Goal: Task Accomplishment & Management: Complete application form

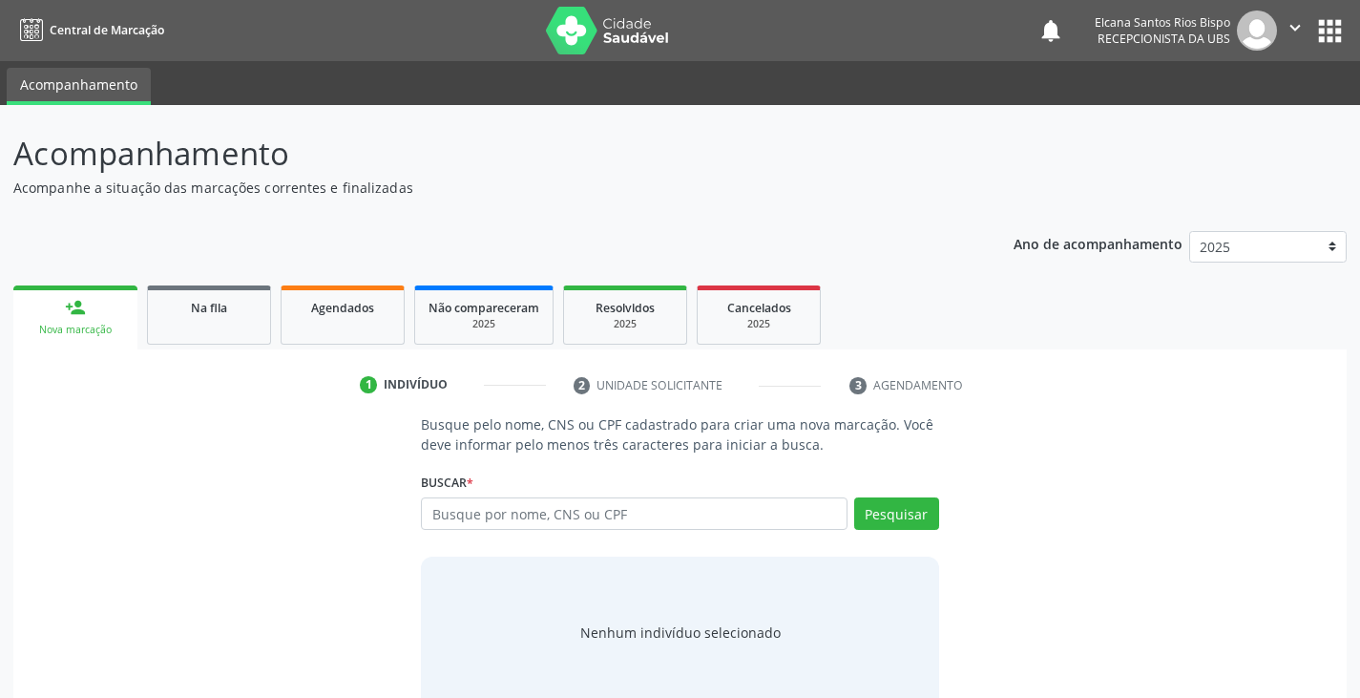
scroll to position [38, 0]
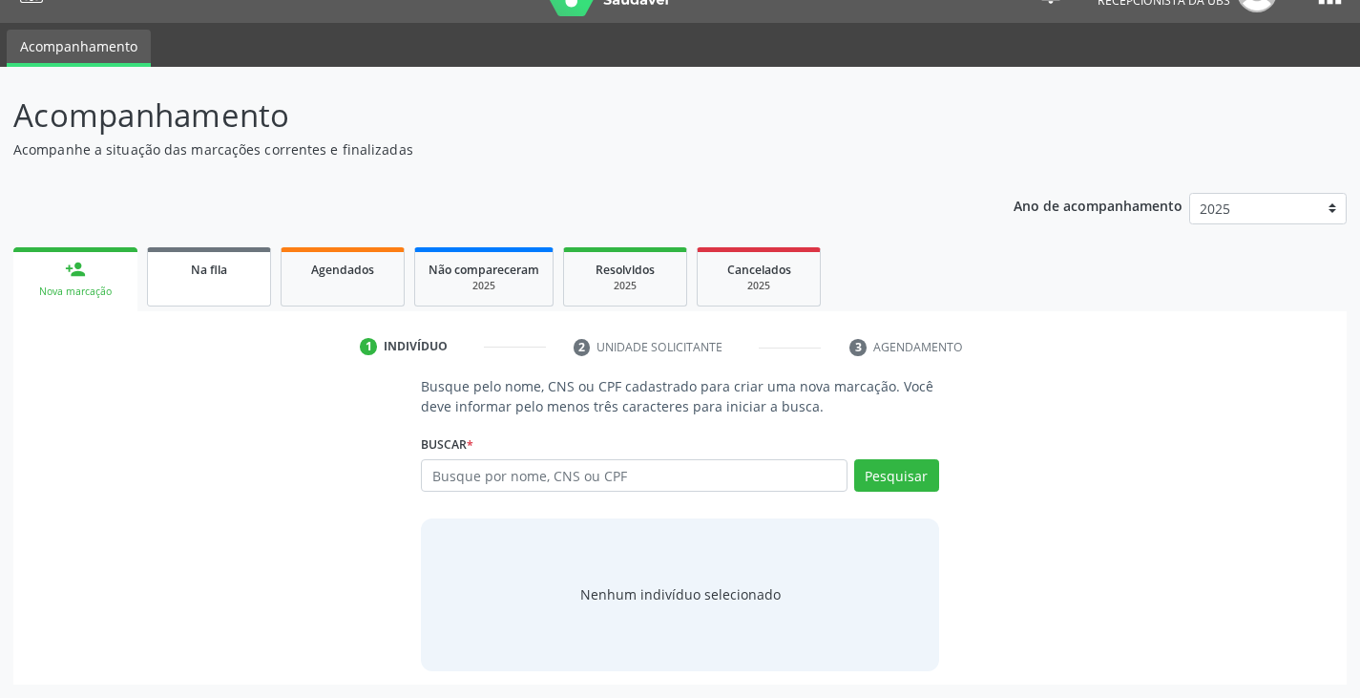
click at [208, 272] on span "Na fila" at bounding box center [209, 269] width 36 height 16
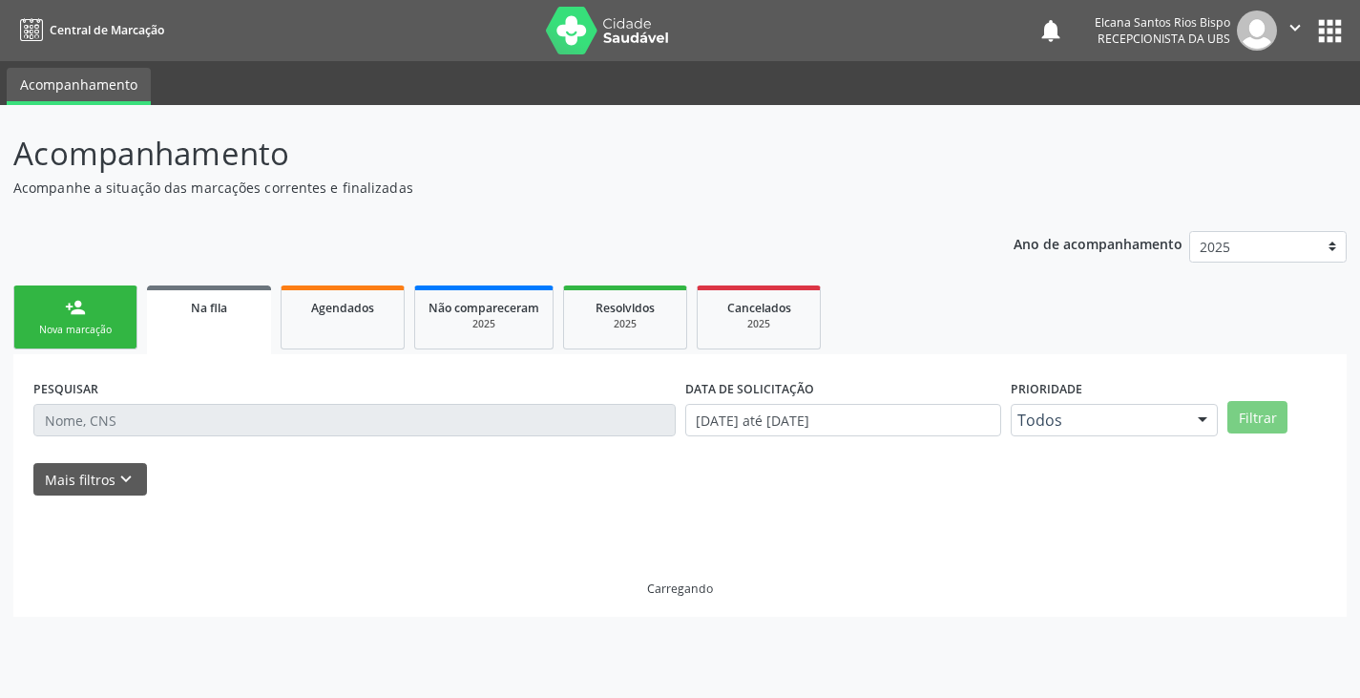
scroll to position [0, 0]
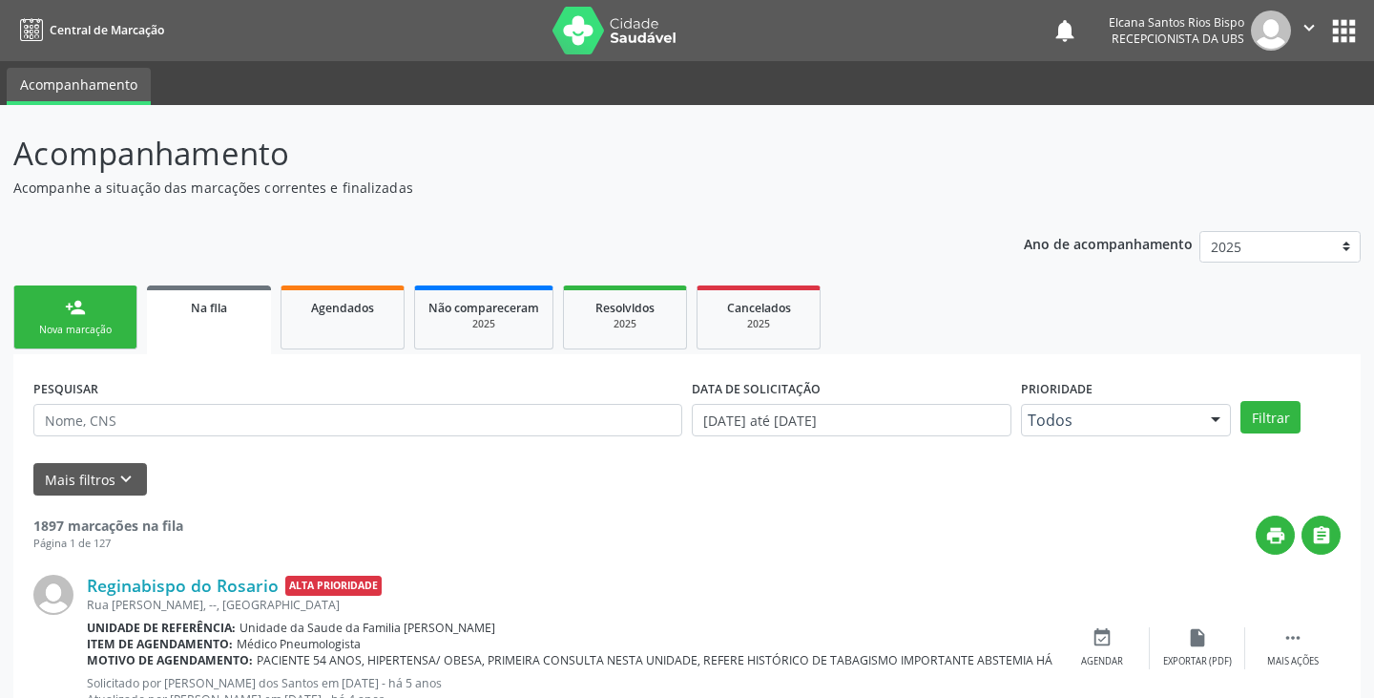
click at [77, 315] on div "person_add" at bounding box center [75, 307] width 21 height 21
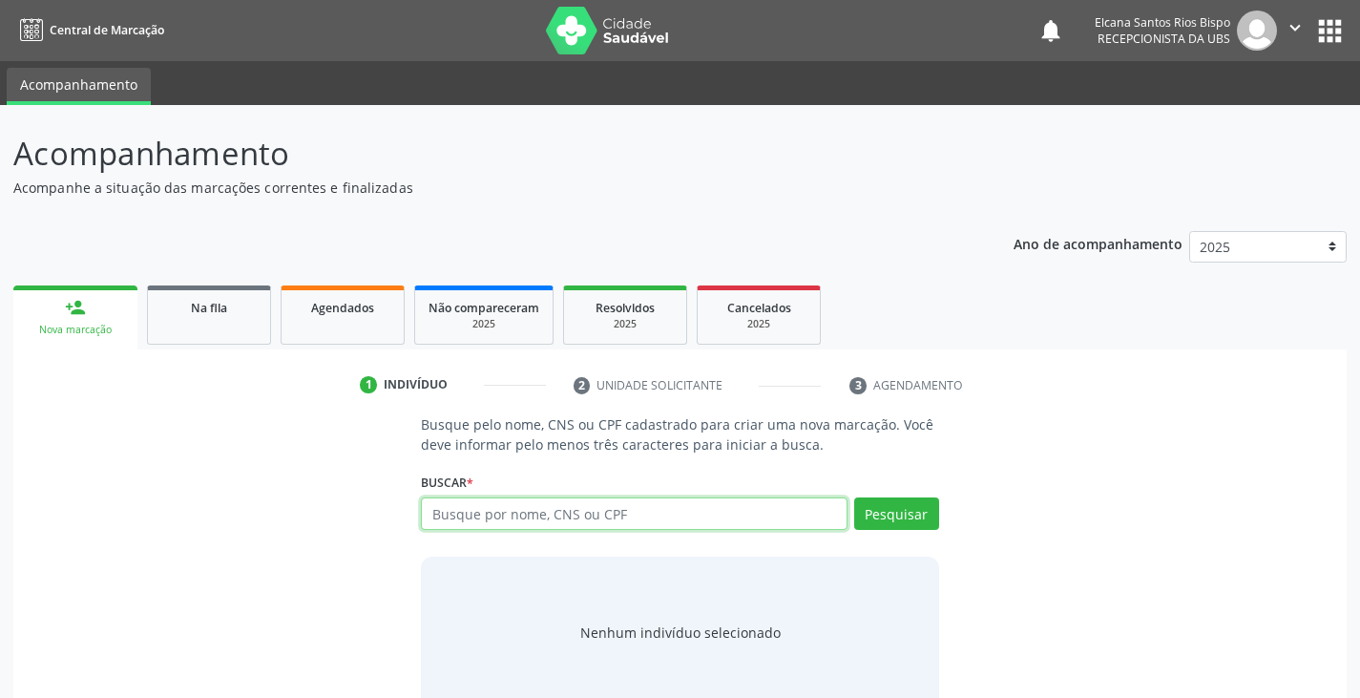
click at [514, 512] on input "text" at bounding box center [634, 513] width 426 height 32
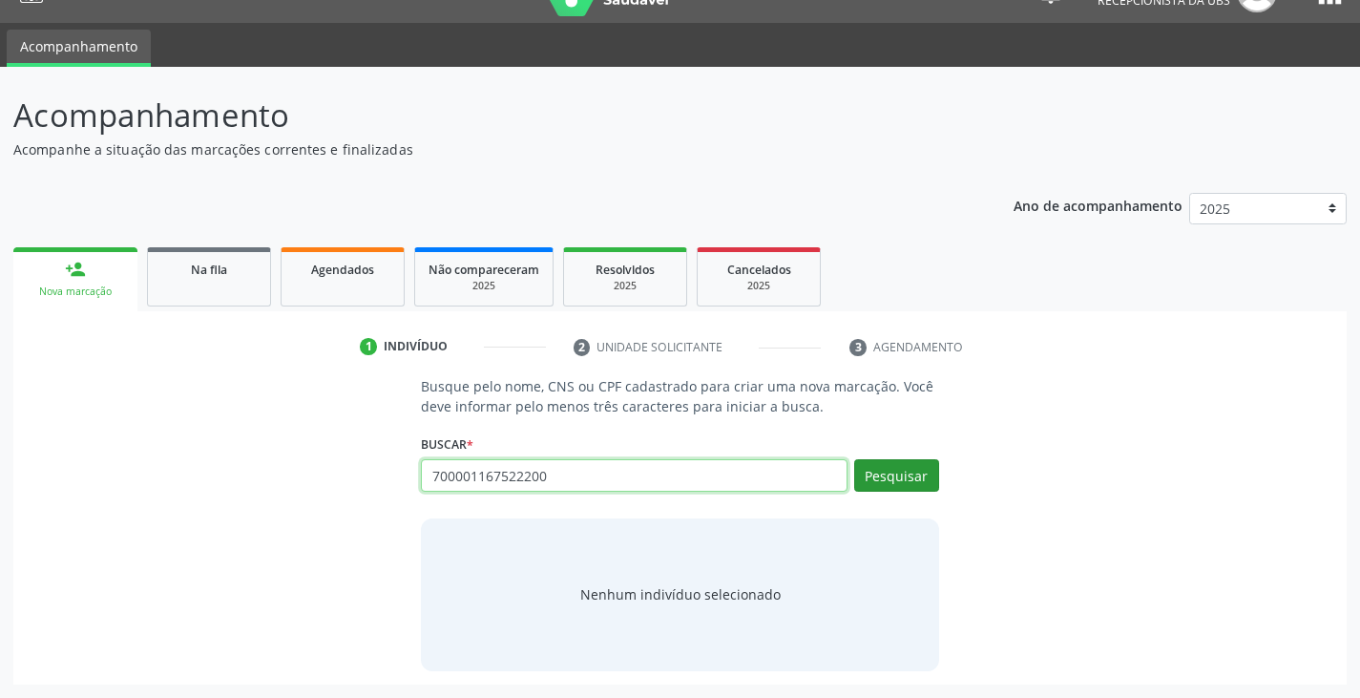
type input "700001167522200"
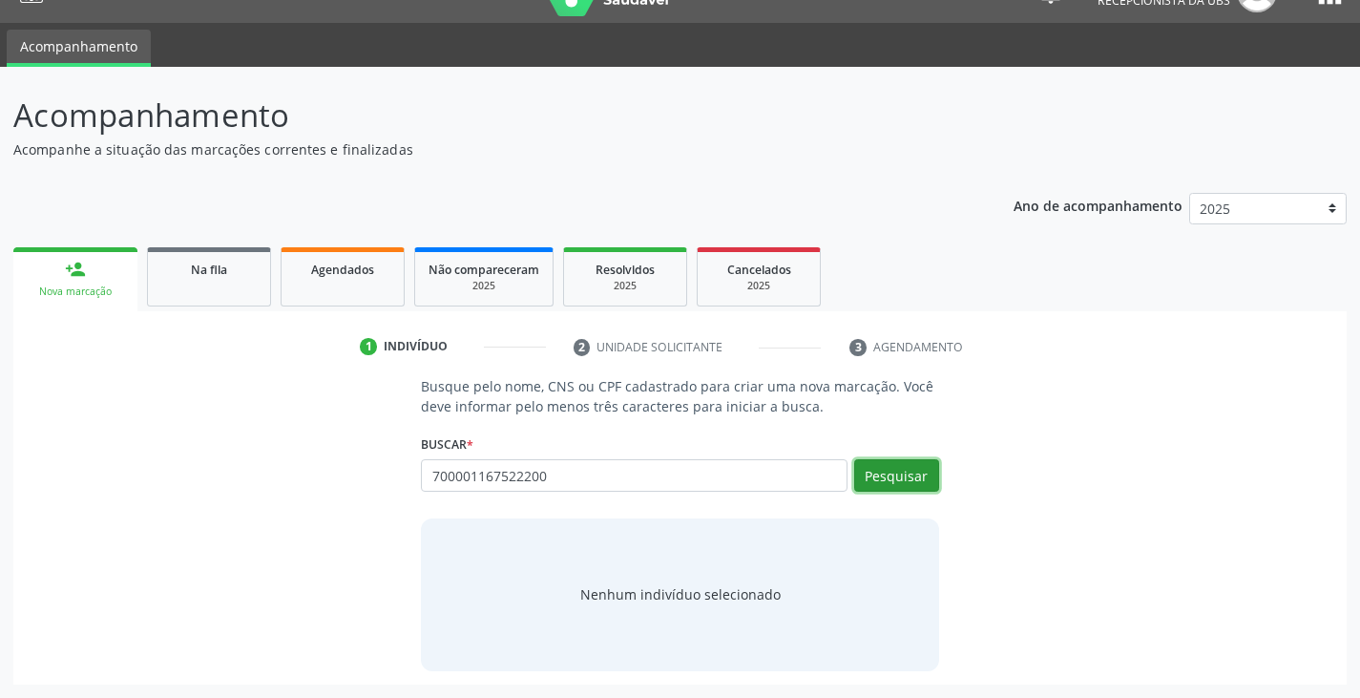
click at [895, 475] on button "Pesquisar" at bounding box center [896, 475] width 85 height 32
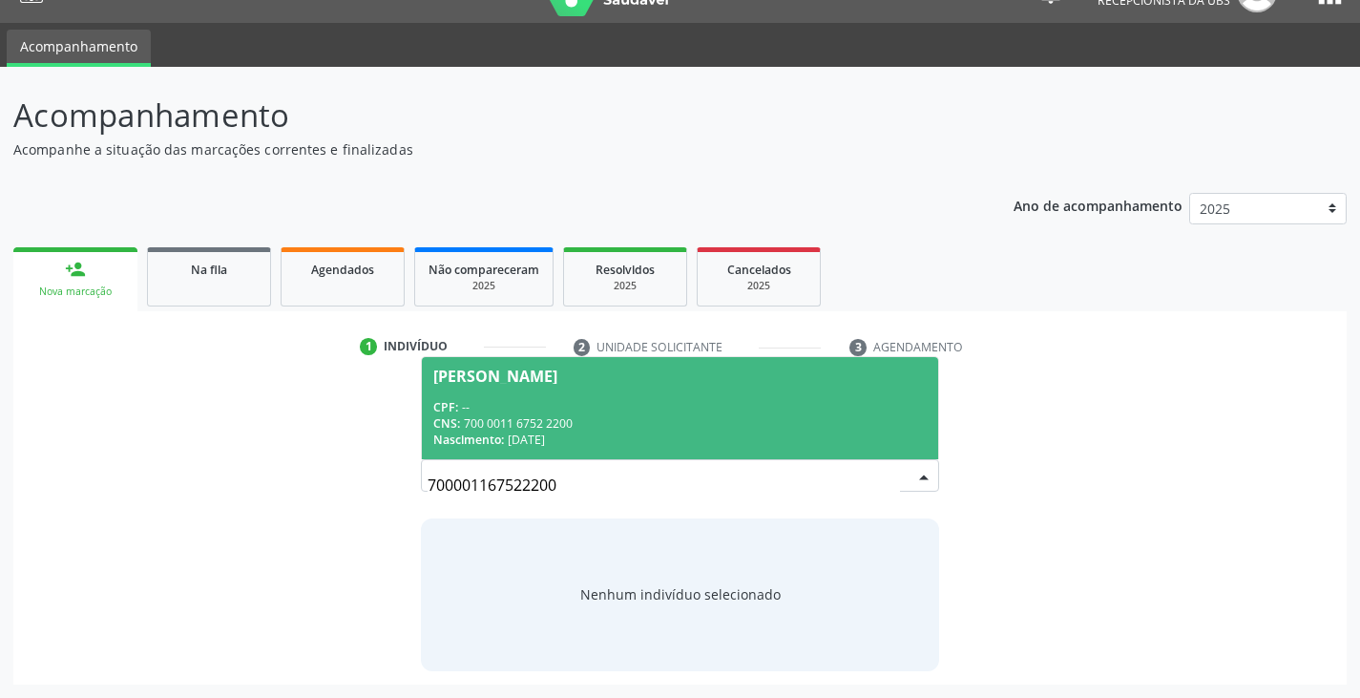
click at [578, 402] on div "CPF: --" at bounding box center [679, 407] width 492 height 16
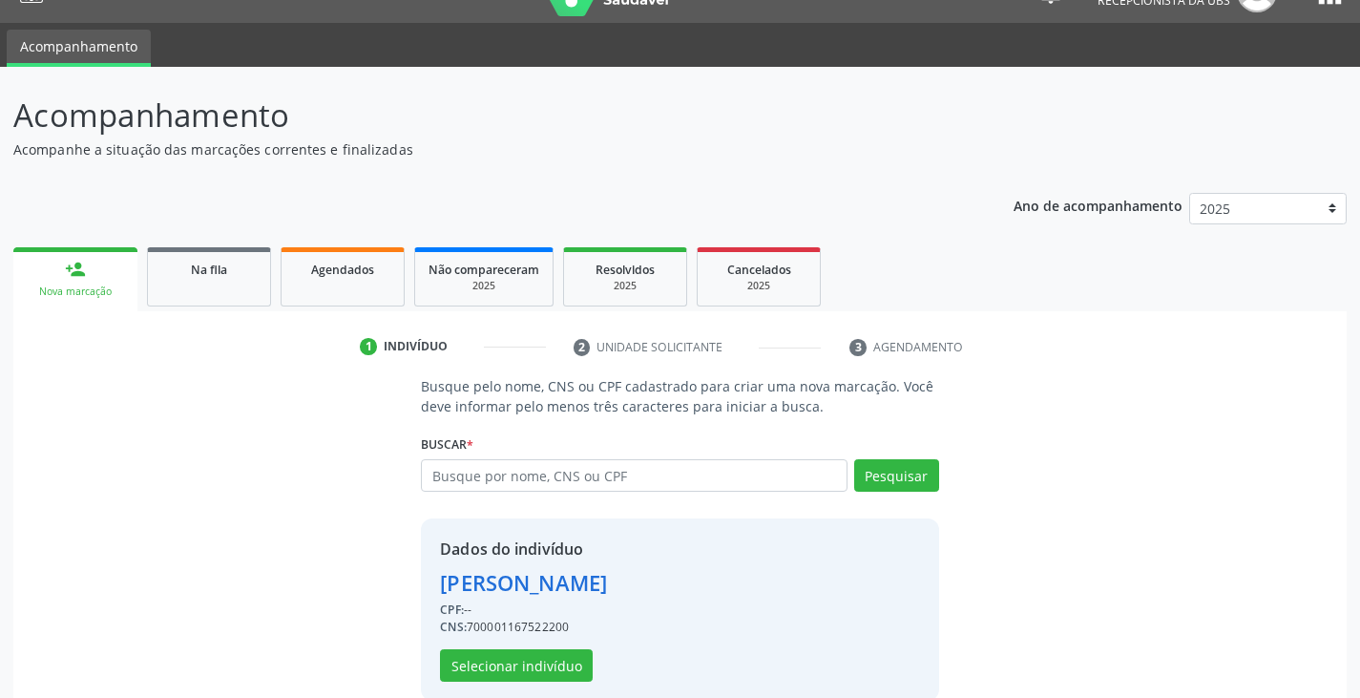
scroll to position [68, 0]
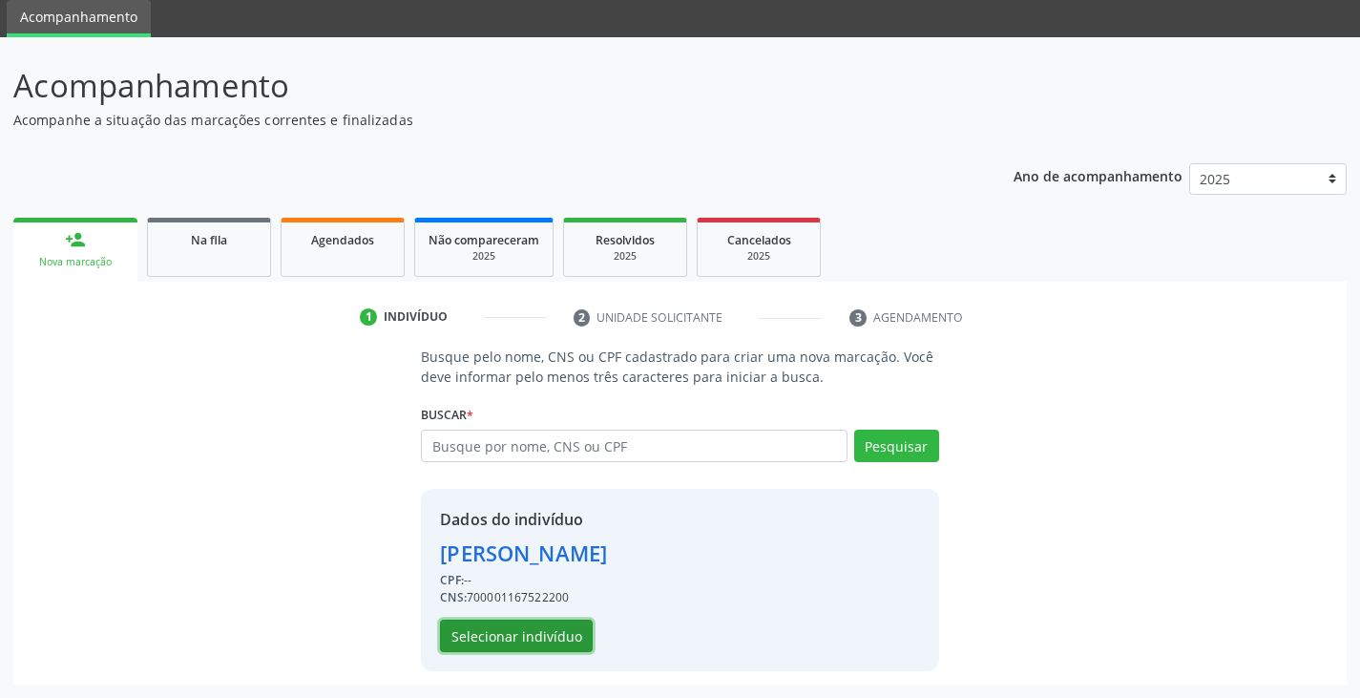
click at [529, 631] on button "Selecionar indivíduo" at bounding box center [516, 635] width 153 height 32
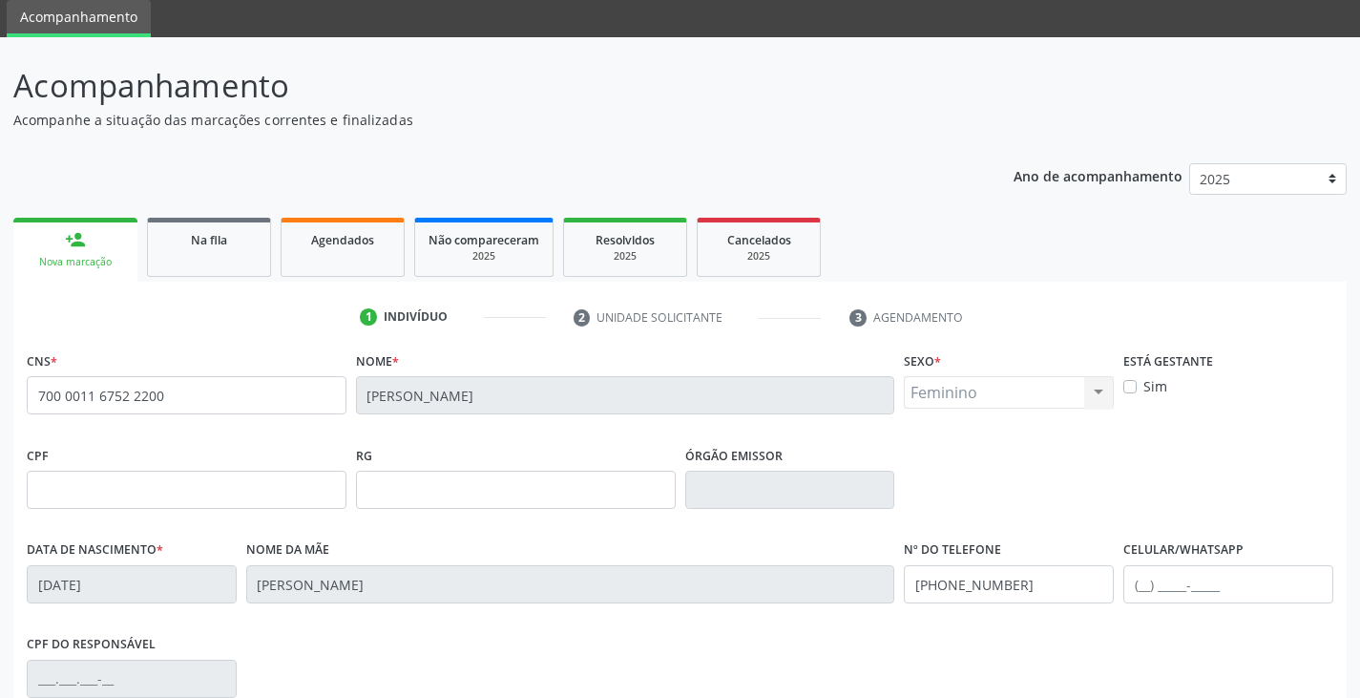
scroll to position [337, 0]
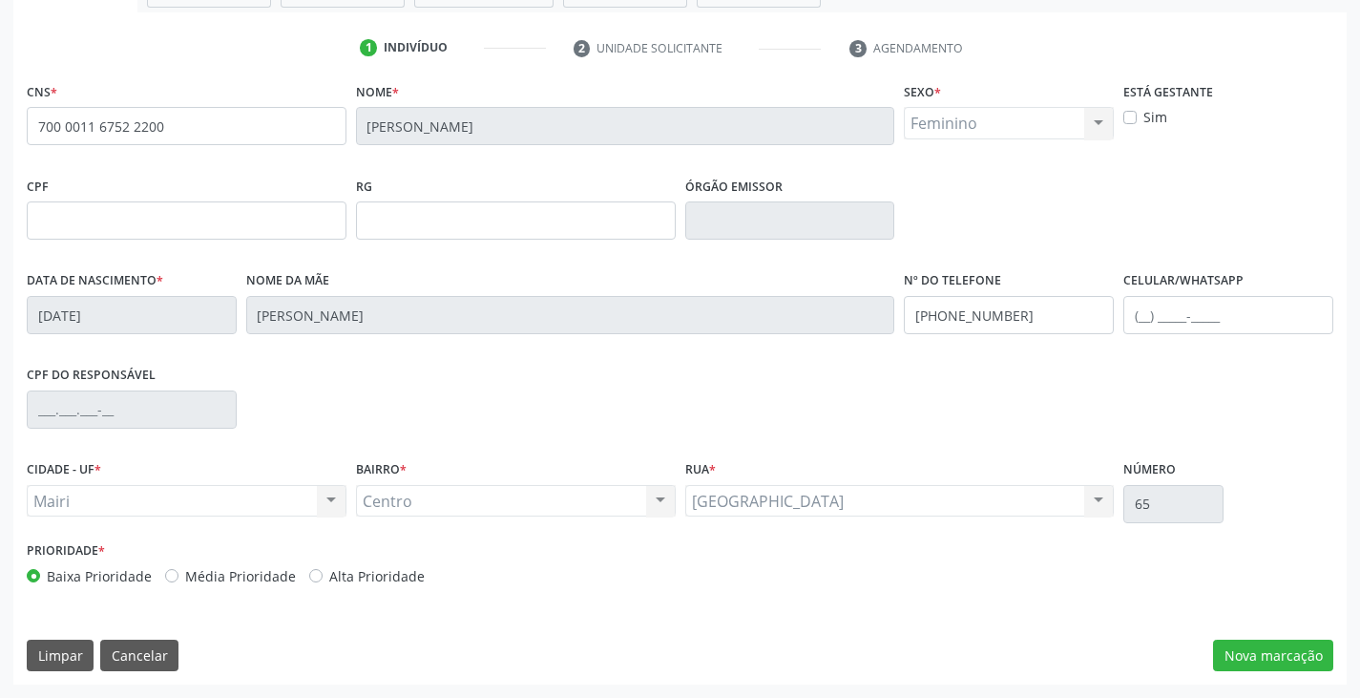
click at [390, 576] on label "Alta Prioridade" at bounding box center [376, 576] width 95 height 20
click at [323, 576] on input "Alta Prioridade" at bounding box center [315, 574] width 13 height 17
radio input "true"
click at [1264, 652] on button "Nova marcação" at bounding box center [1273, 655] width 120 height 32
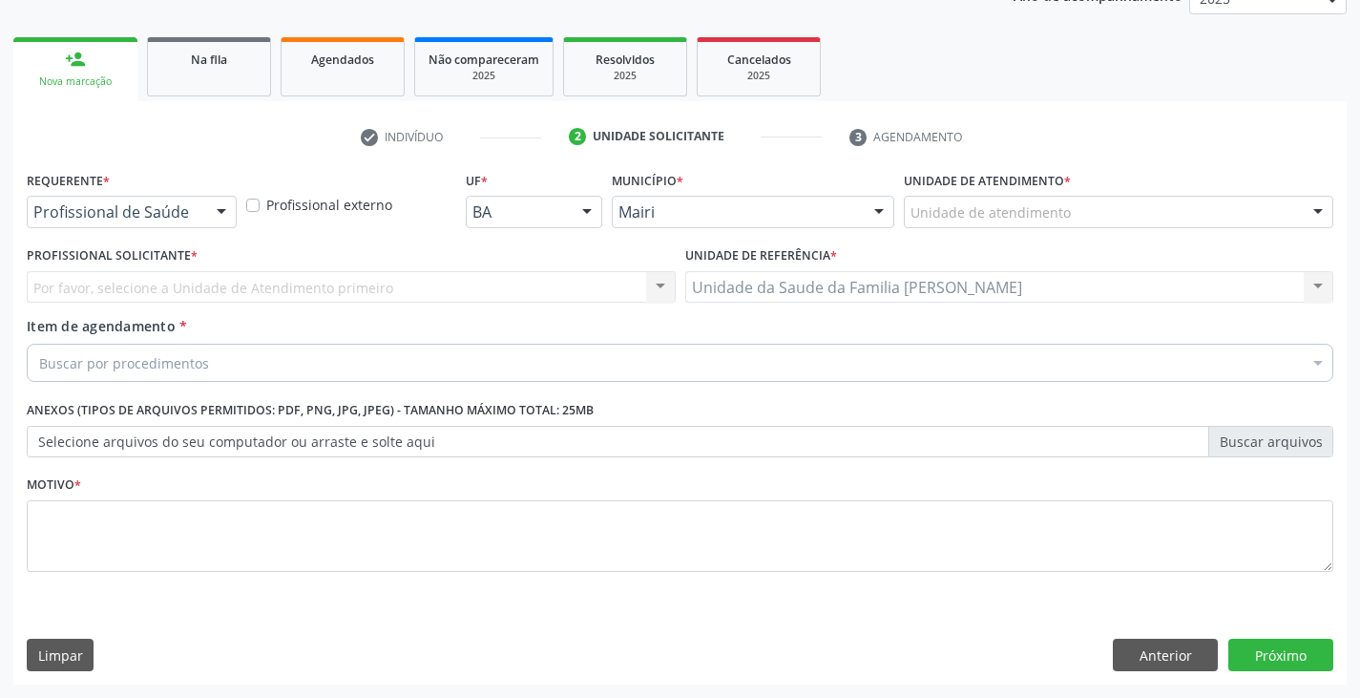
scroll to position [248, 0]
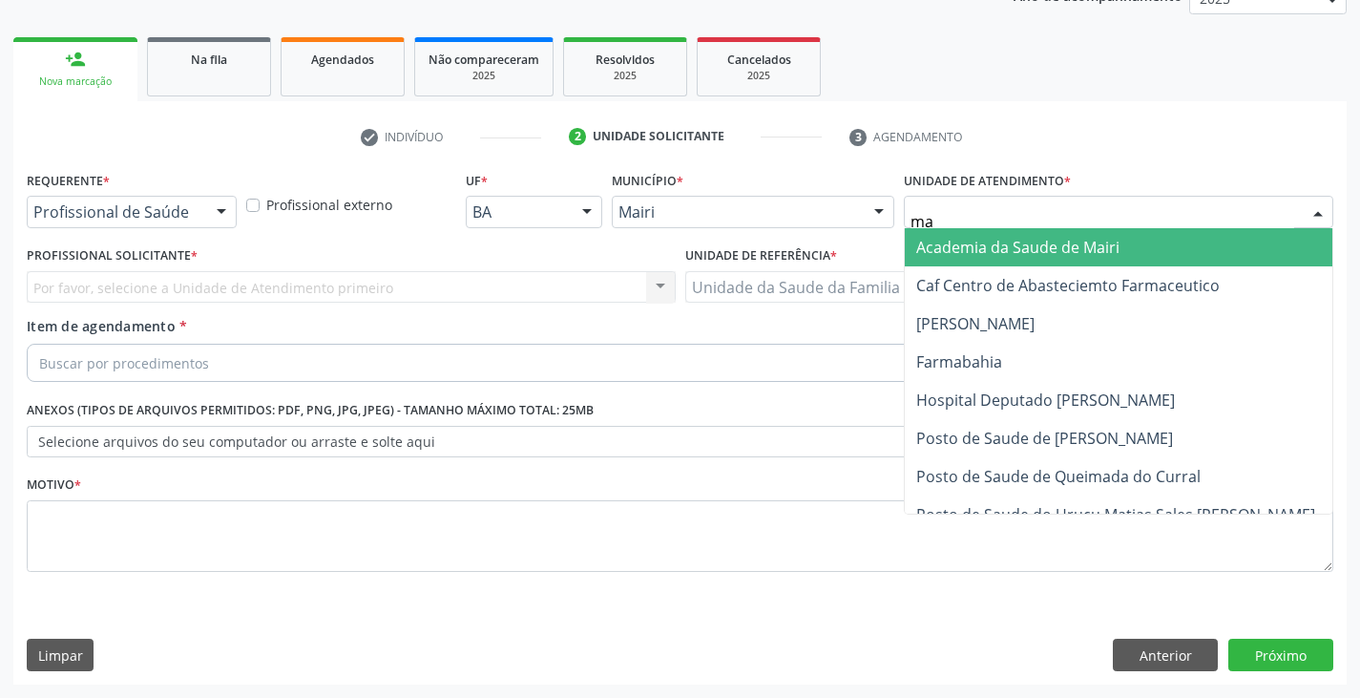
type input "mar"
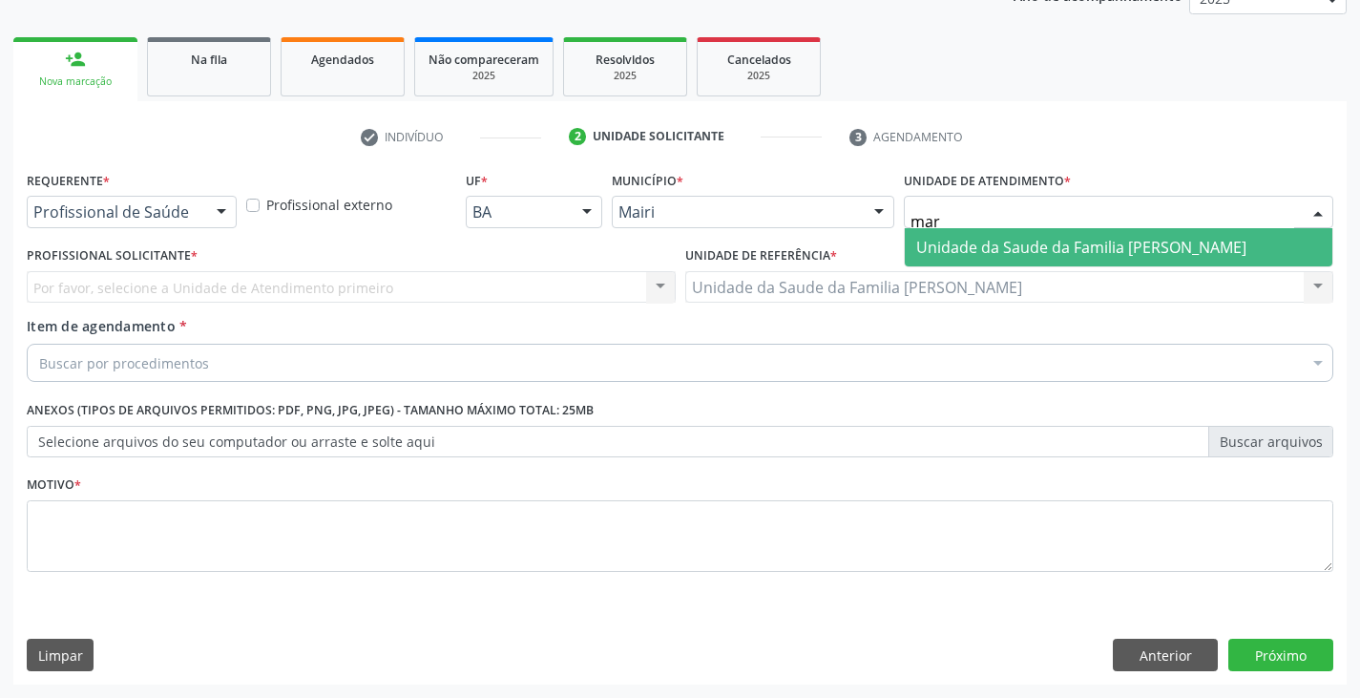
click at [971, 244] on span "Unidade da Saude da Familia [PERSON_NAME]" at bounding box center [1081, 247] width 330 height 21
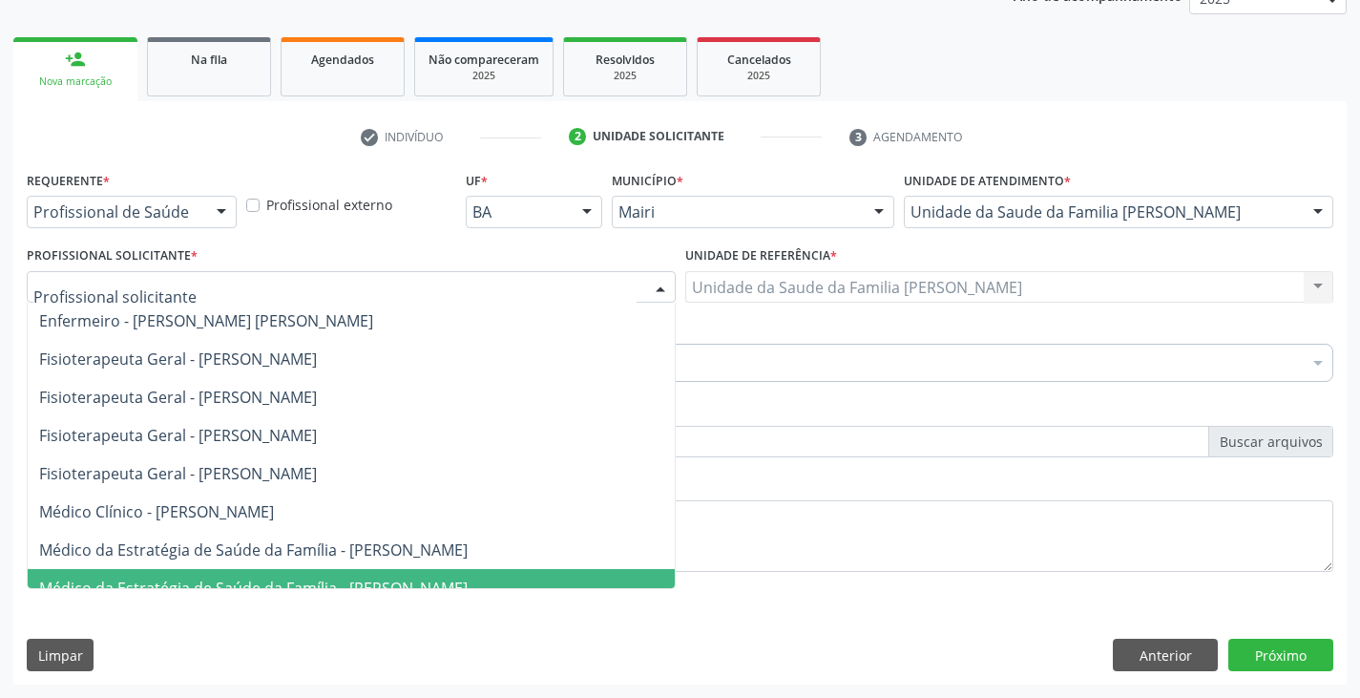
scroll to position [0, 0]
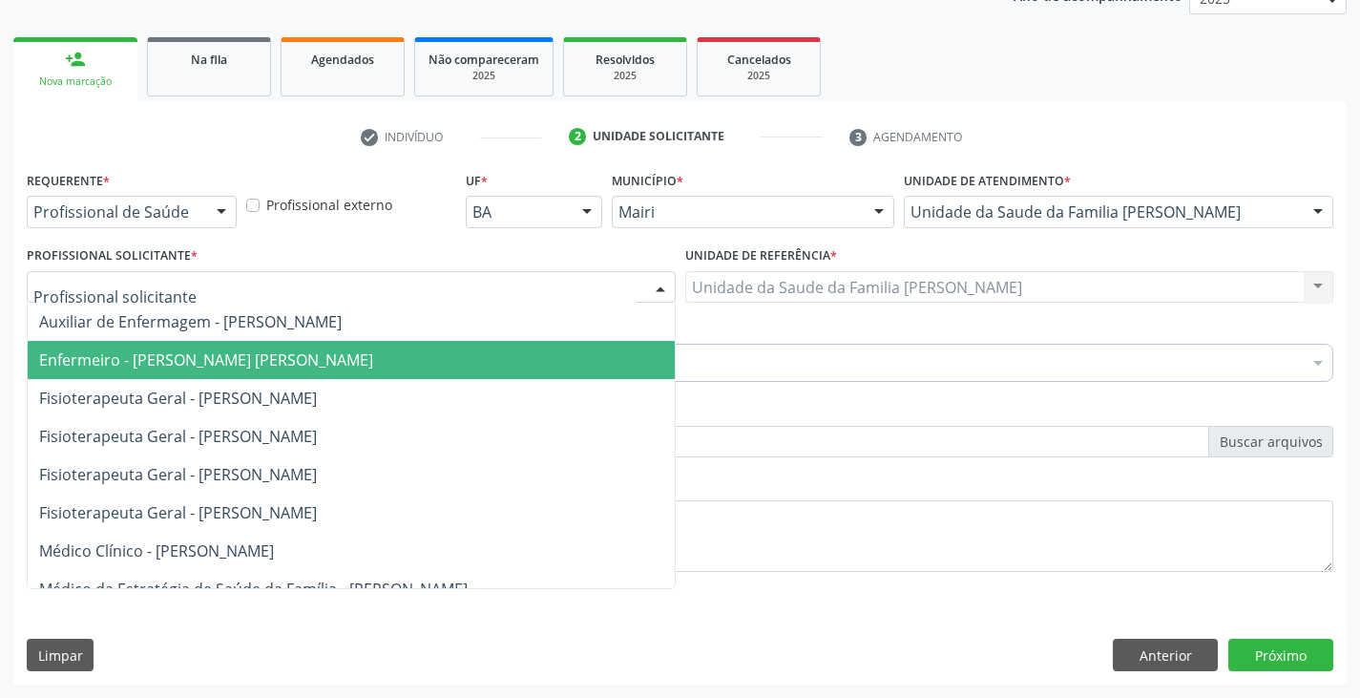
click at [104, 347] on span "Enfermeiro - [PERSON_NAME] [PERSON_NAME]" at bounding box center [351, 360] width 647 height 38
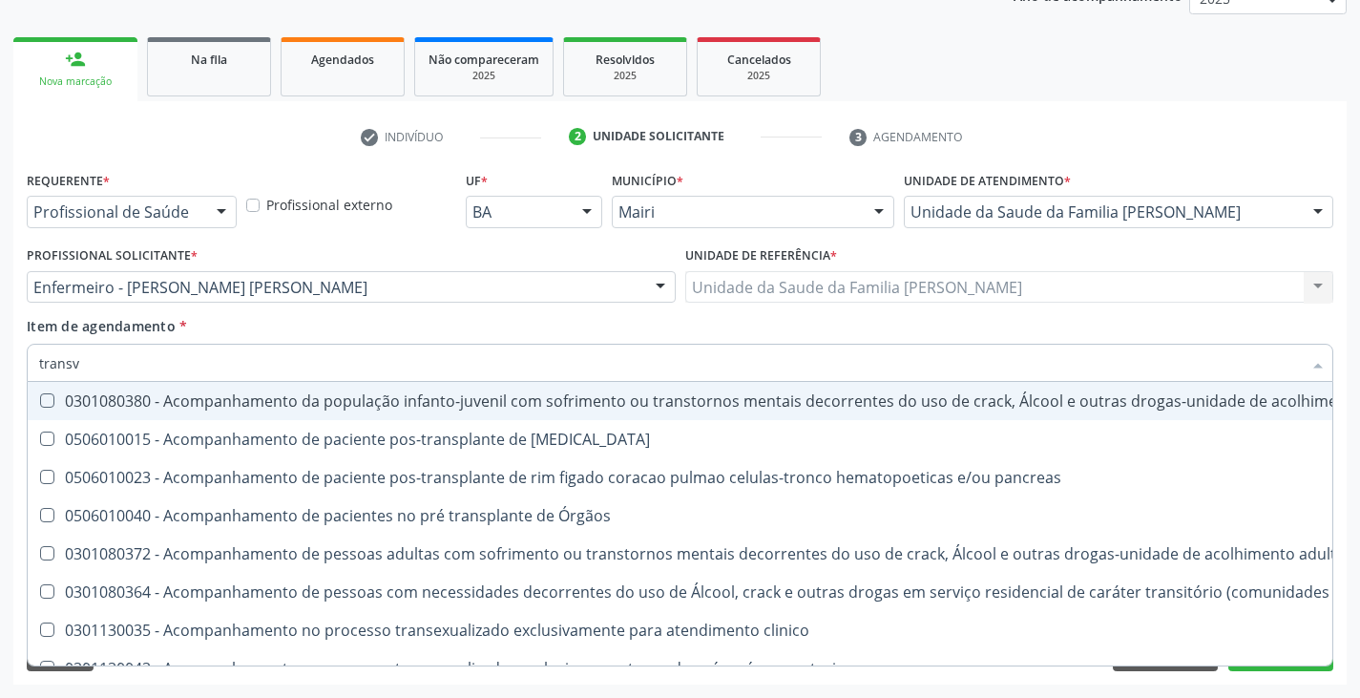
type input "transva"
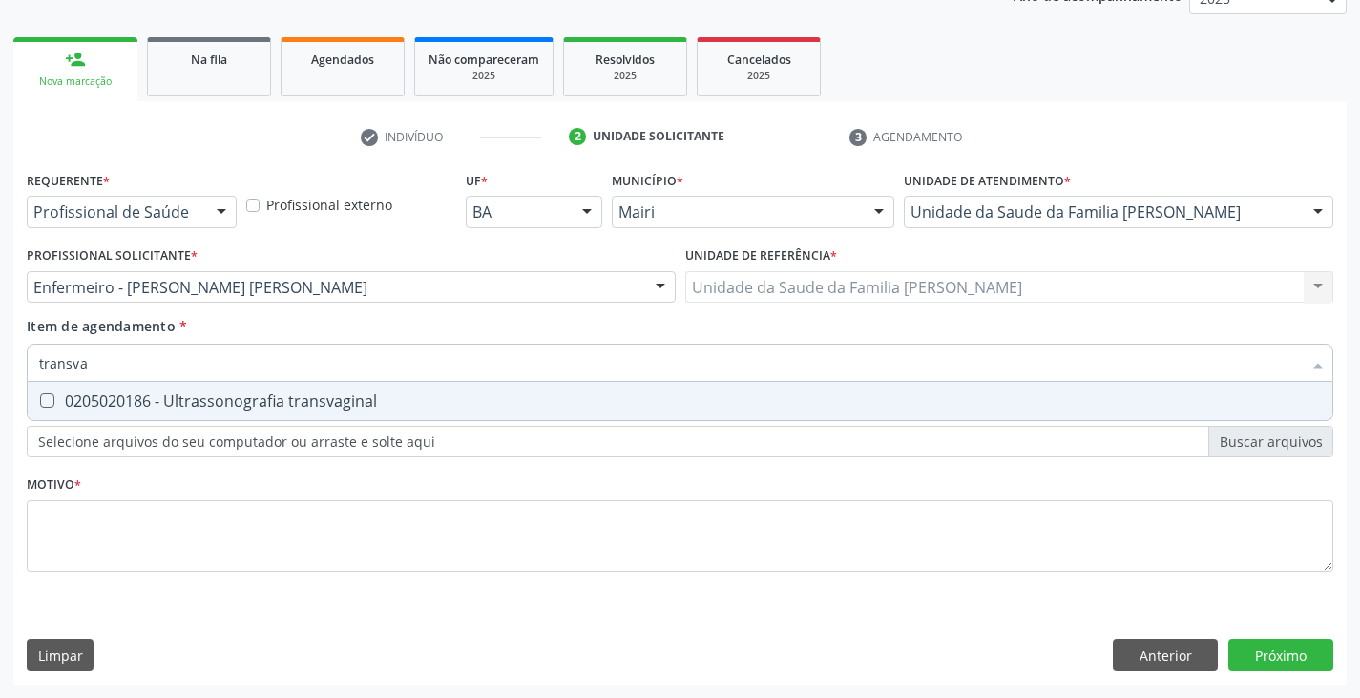
click at [171, 393] on div "0205020186 - Ultrassonografia transvaginal" at bounding box center [680, 400] width 1282 height 15
checkbox transvaginal "true"
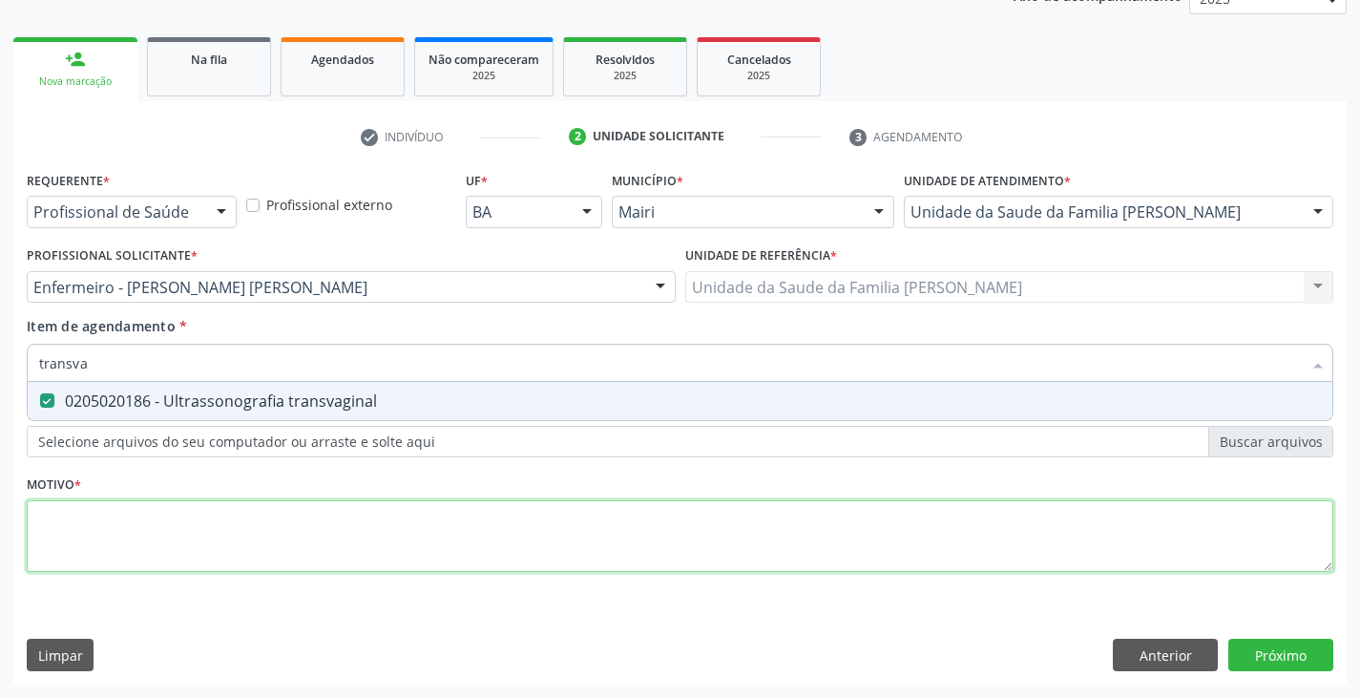
click at [160, 504] on div "Requerente * Profissional de Saúde Profissional de Saúde Paciente Nenhum result…" at bounding box center [680, 382] width 1306 height 432
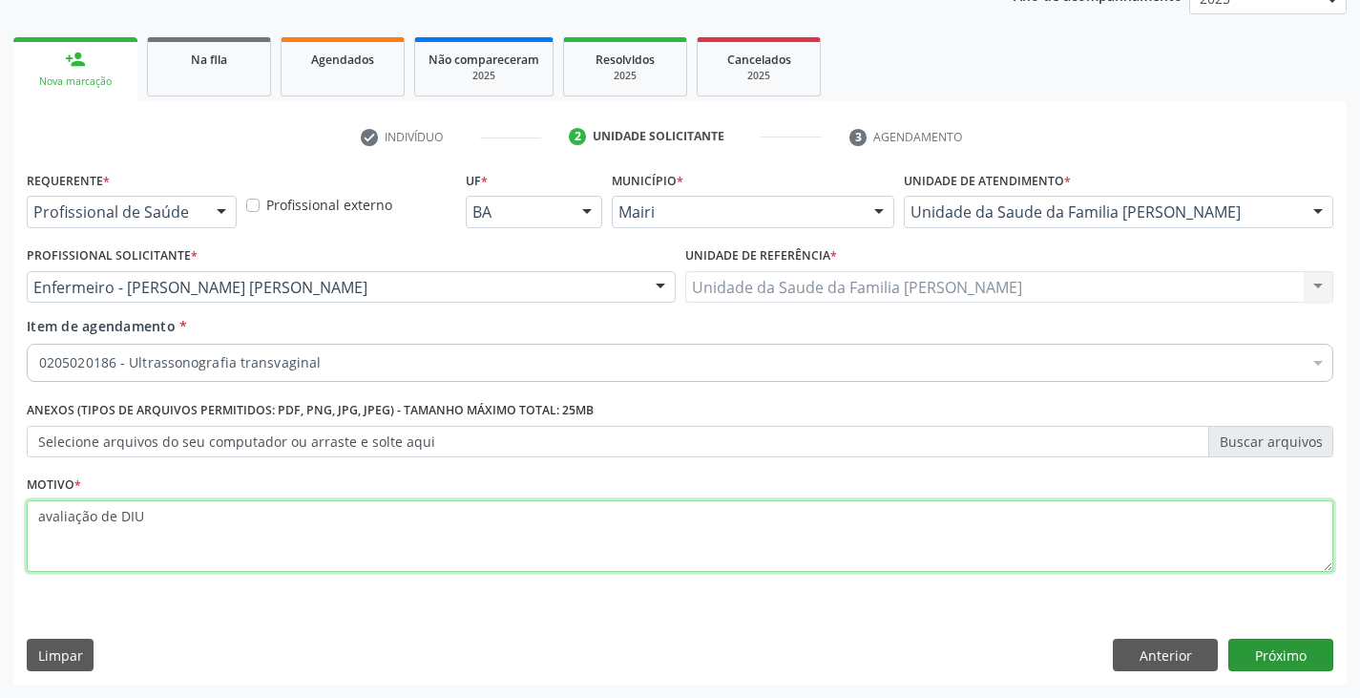
type textarea "avaliação de DIU"
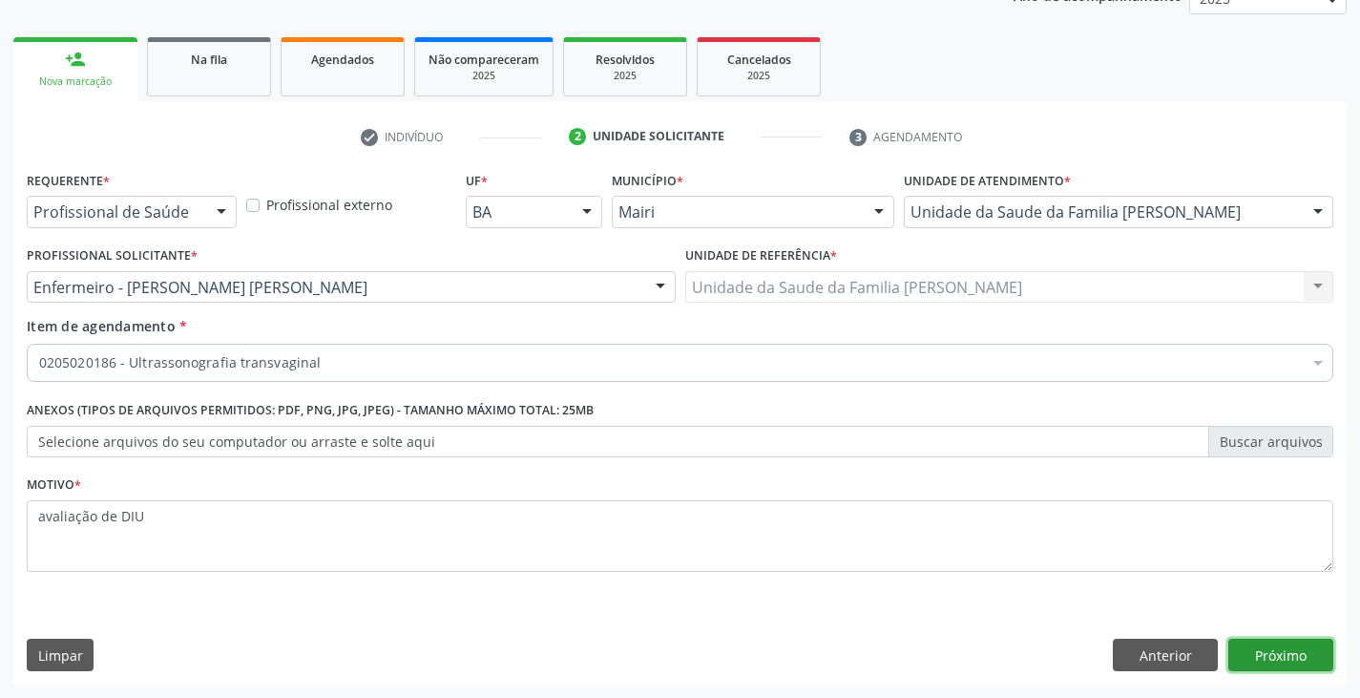
click at [1284, 647] on button "Próximo" at bounding box center [1280, 654] width 105 height 32
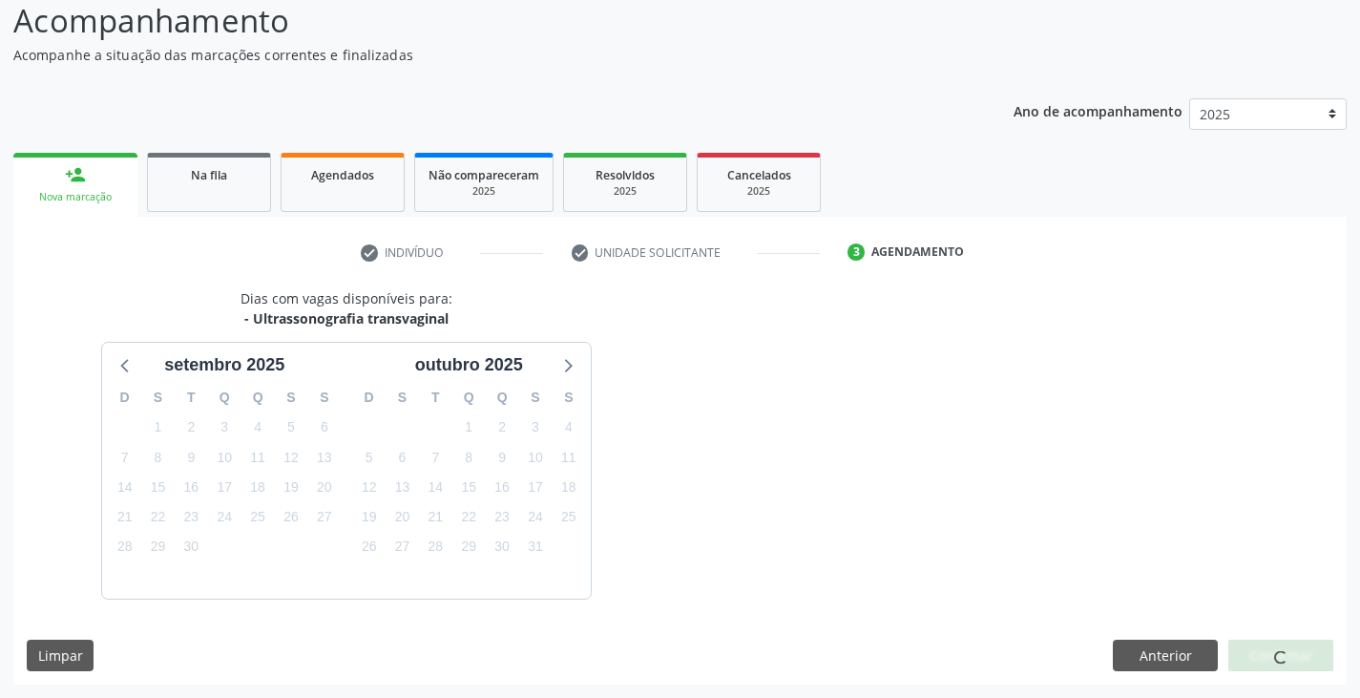
scroll to position [189, 0]
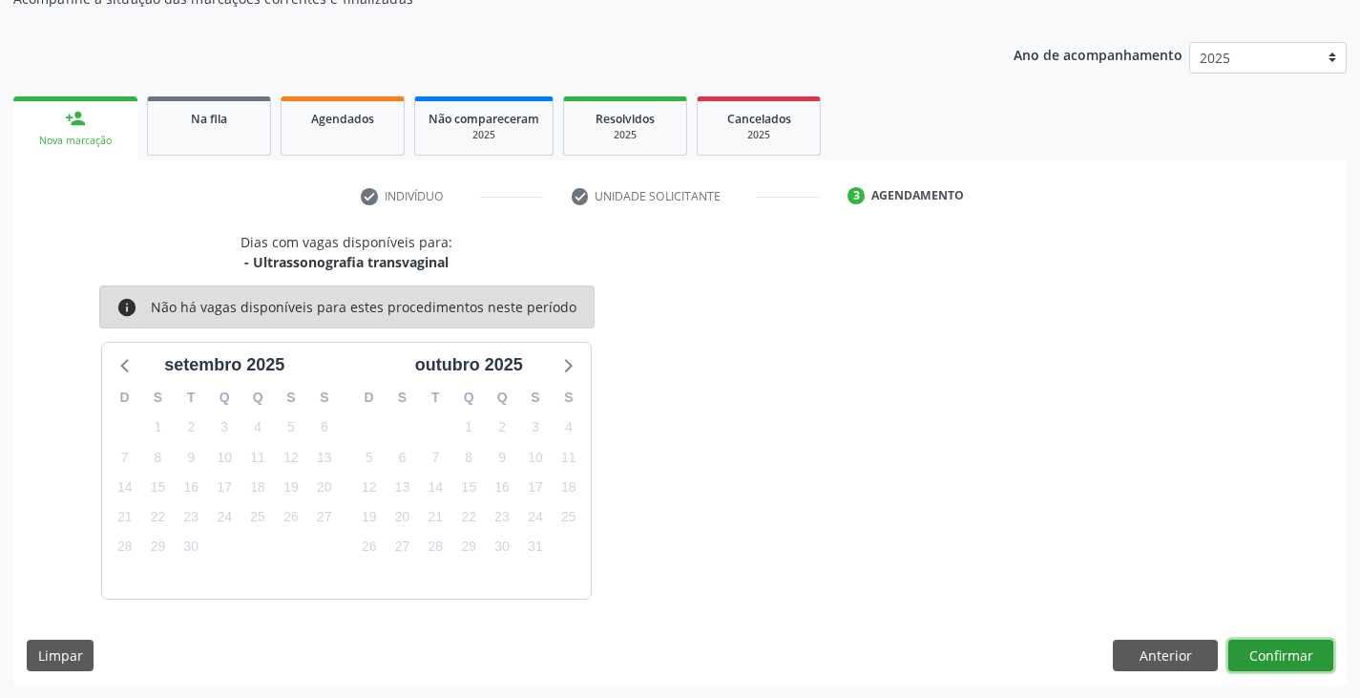
click at [1264, 663] on button "Confirmar" at bounding box center [1280, 655] width 105 height 32
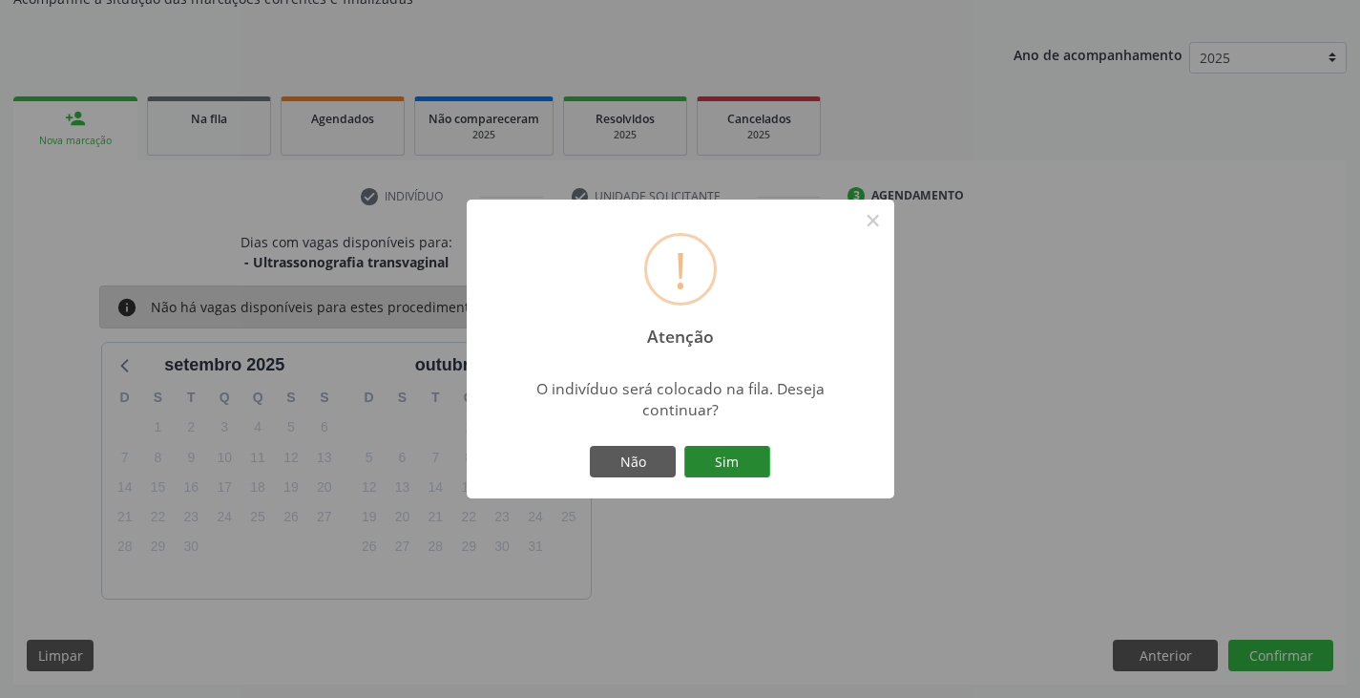
click at [744, 468] on button "Sim" at bounding box center [727, 462] width 86 height 32
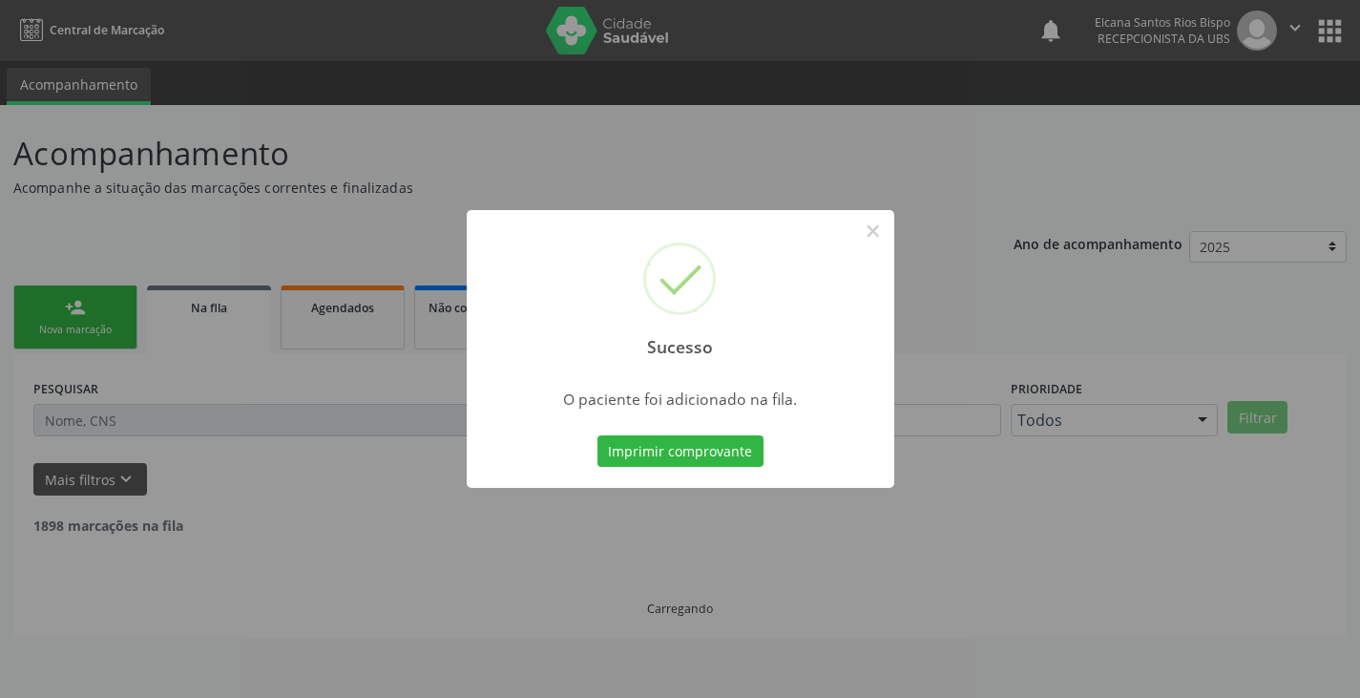
scroll to position [0, 0]
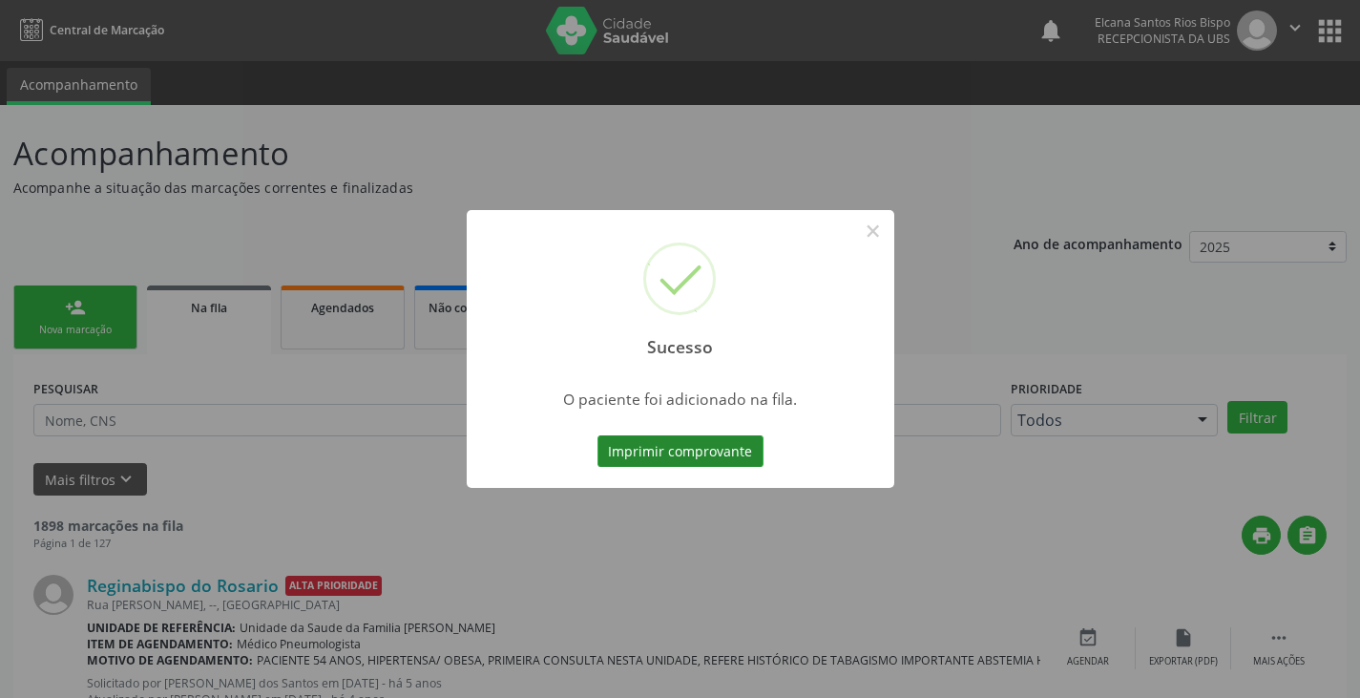
click at [745, 463] on button "Imprimir comprovante" at bounding box center [680, 451] width 166 height 32
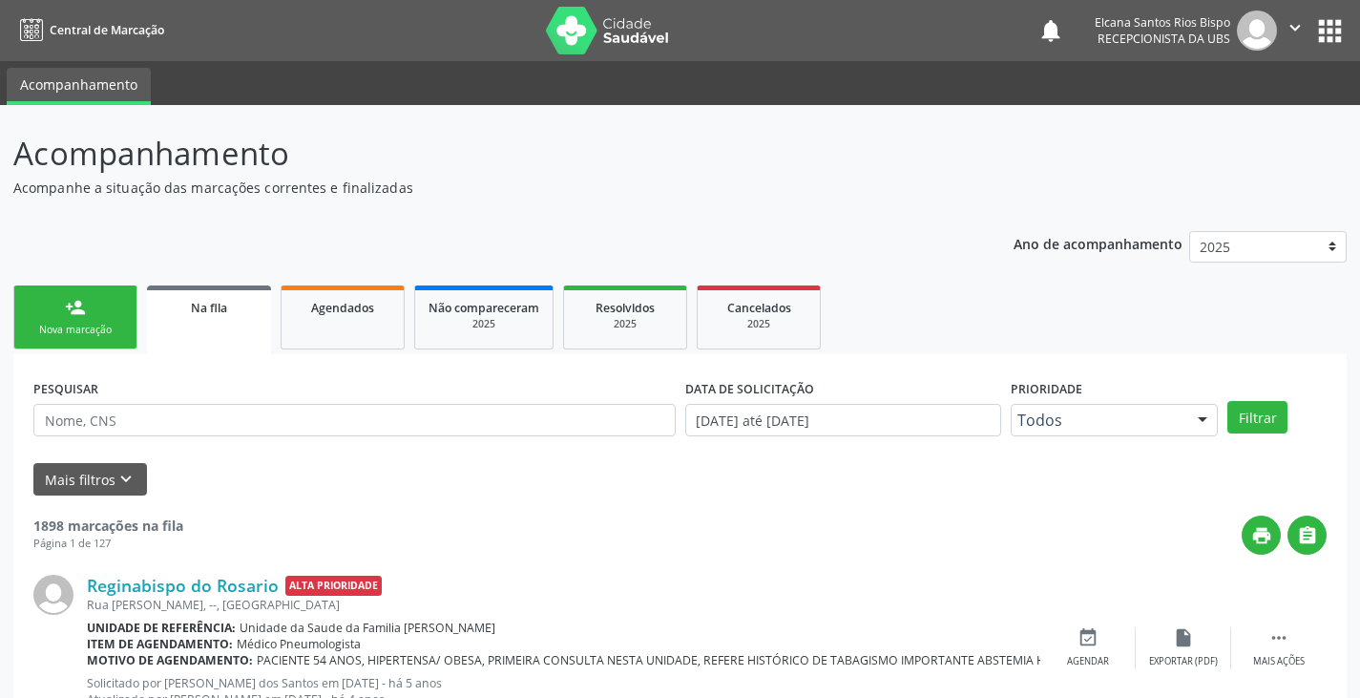
click at [105, 402] on div "PESQUISAR" at bounding box center [355, 411] width 652 height 74
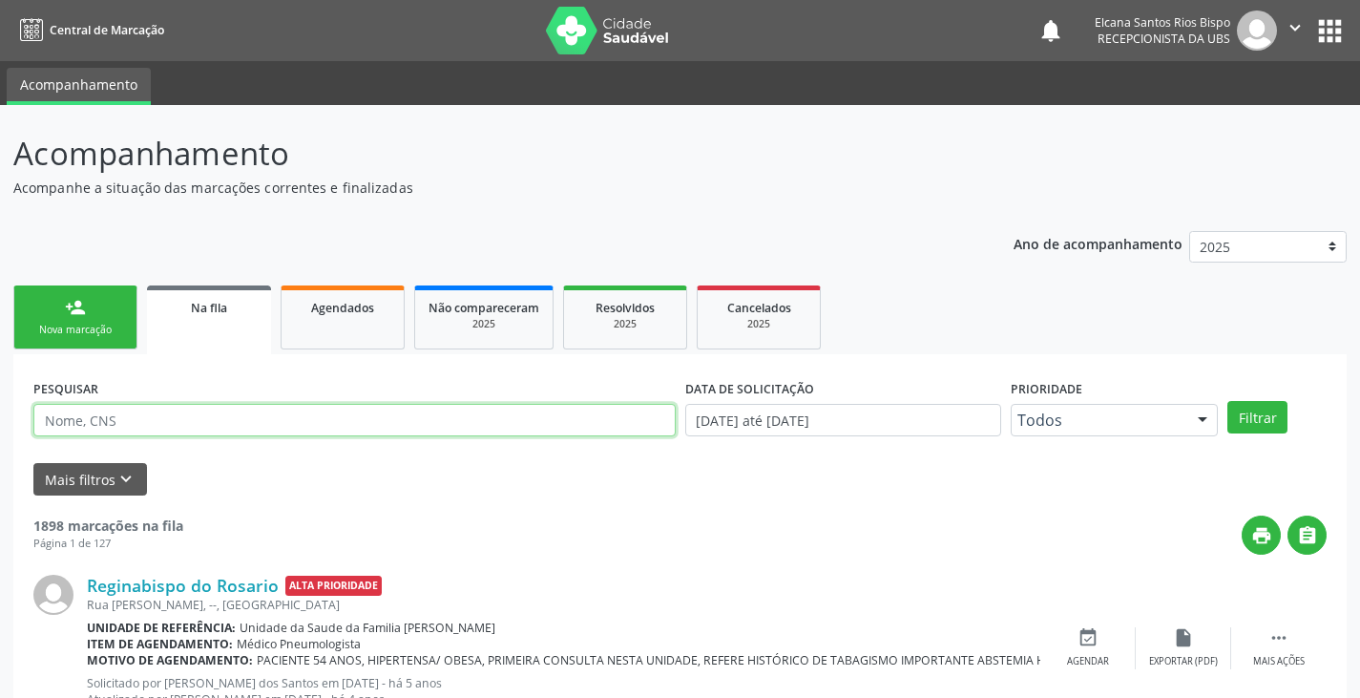
click at [102, 413] on input "text" at bounding box center [354, 420] width 642 height 32
paste input "700 0011 6752 2200"
type input "700 0011 6752 2200"
click at [1227, 401] on button "Filtrar" at bounding box center [1257, 417] width 60 height 32
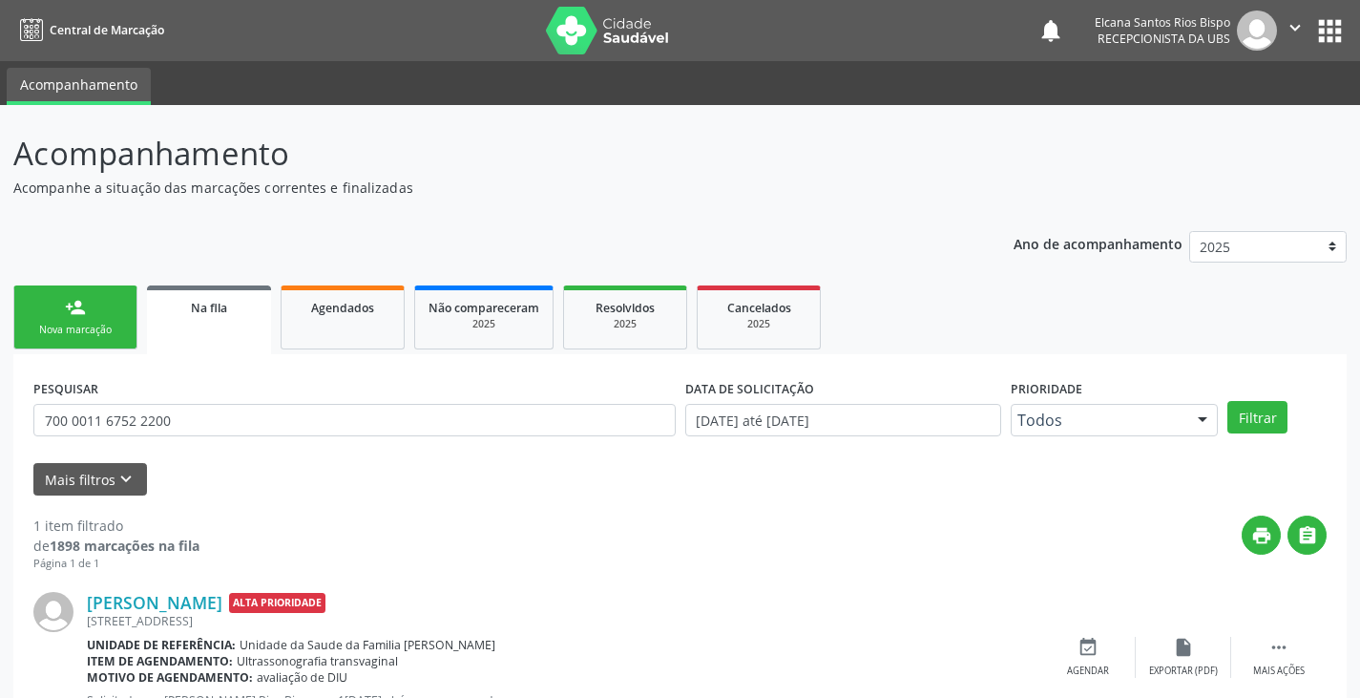
scroll to position [77, 0]
